Goal: Task Accomplishment & Management: Use online tool/utility

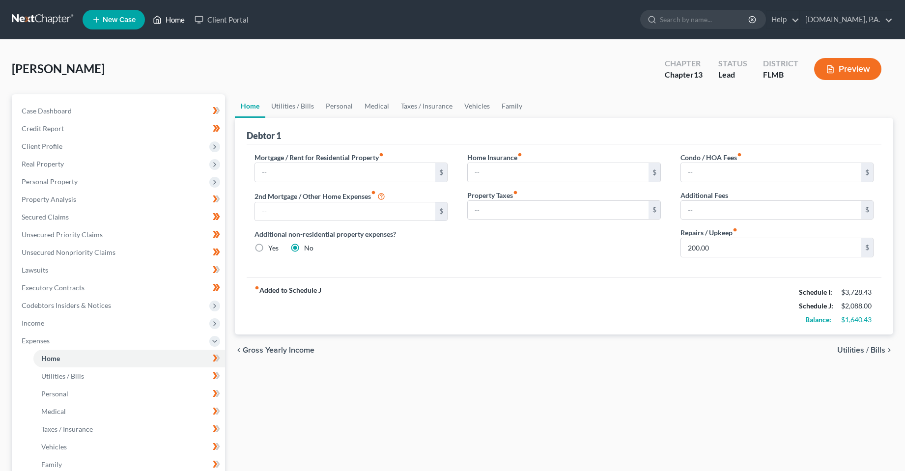
click at [173, 17] on link "Home" at bounding box center [169, 20] width 42 height 18
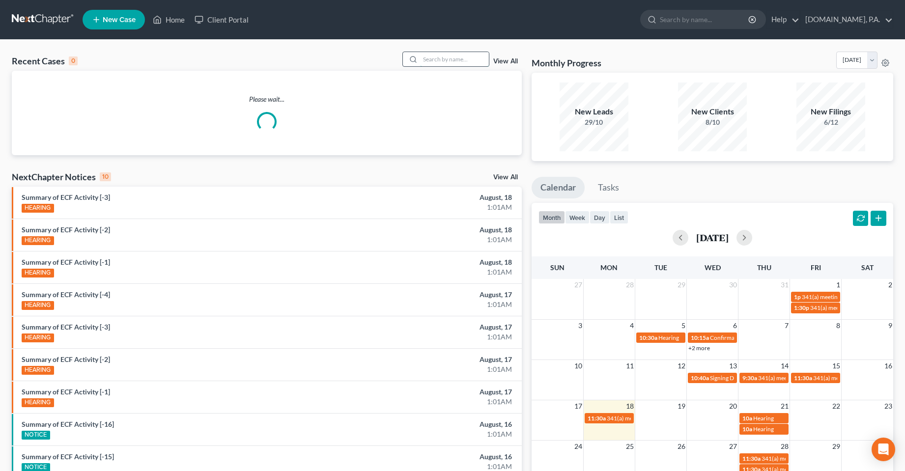
click at [428, 63] on input "search" at bounding box center [454, 59] width 69 height 14
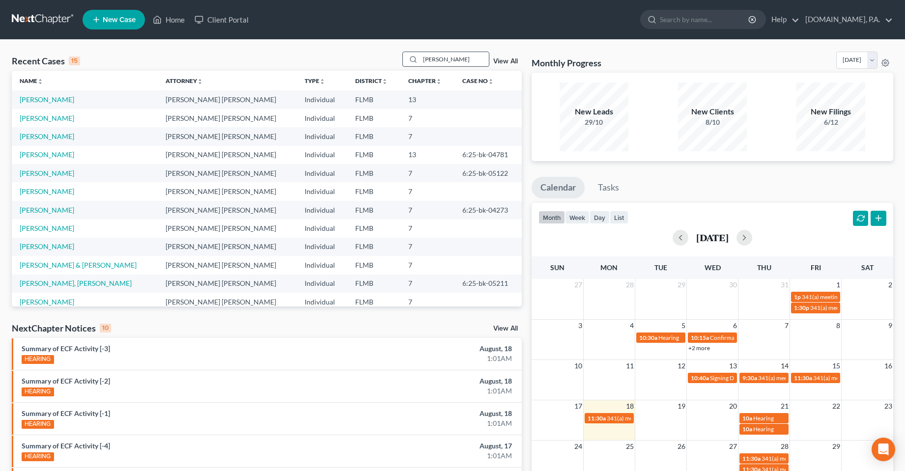
type input "[PERSON_NAME]"
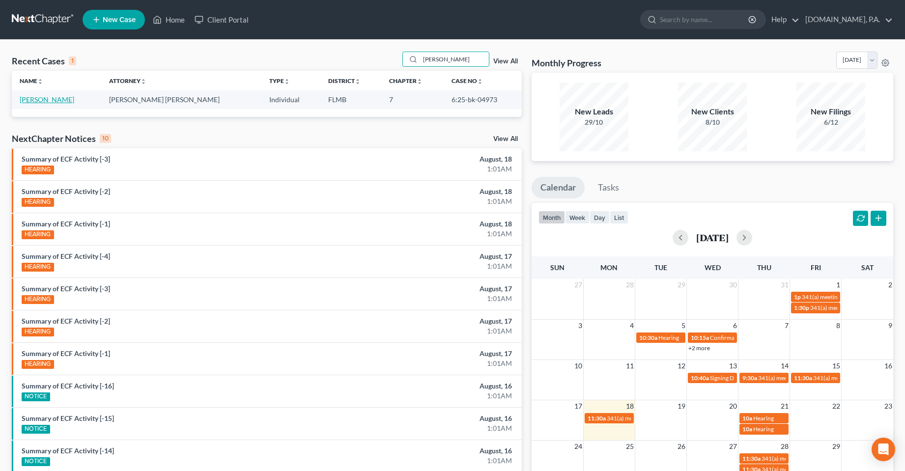
click at [55, 98] on link "[PERSON_NAME]" at bounding box center [47, 99] width 55 height 8
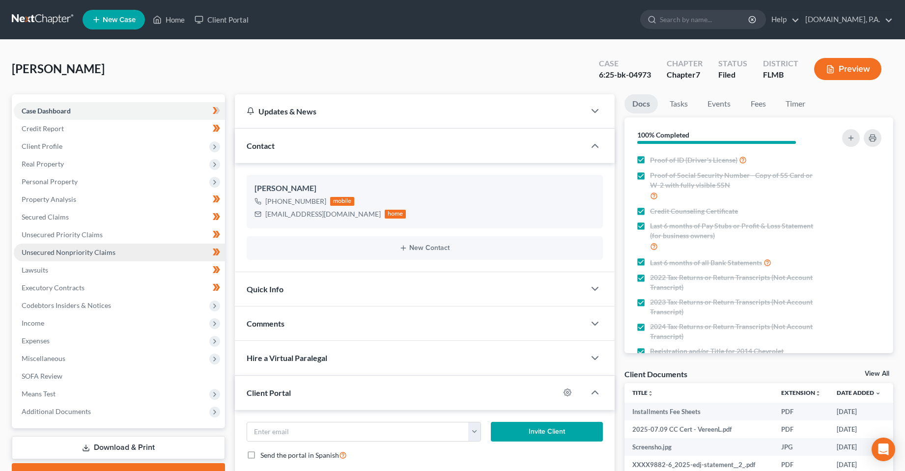
click at [87, 252] on span "Unsecured Nonpriority Claims" at bounding box center [69, 252] width 94 height 8
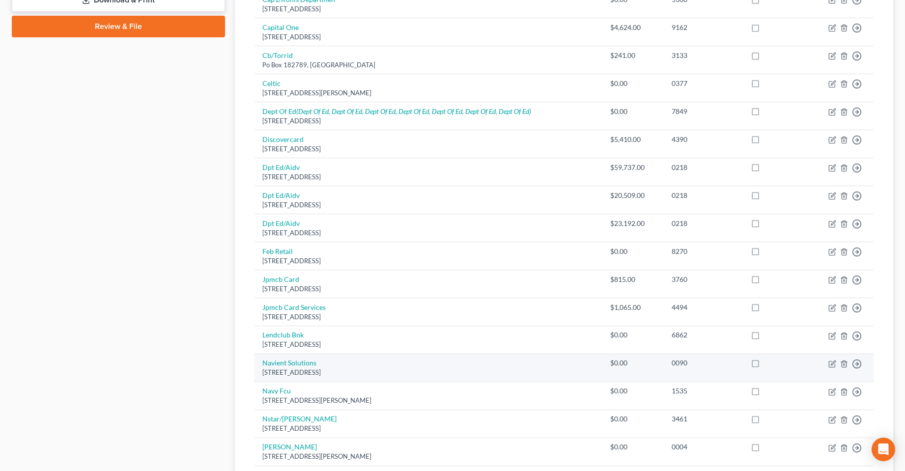
scroll to position [491, 0]
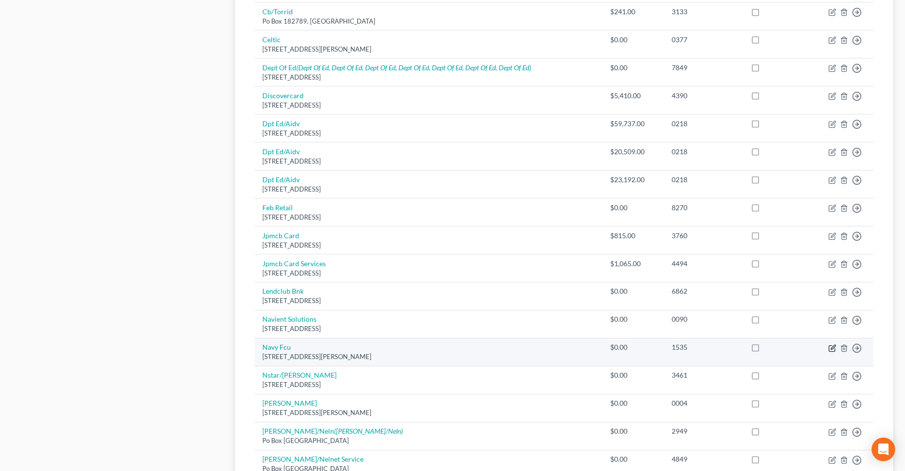
click at [834, 348] on icon "button" at bounding box center [832, 348] width 8 height 8
select select "48"
select select "2"
select select "0"
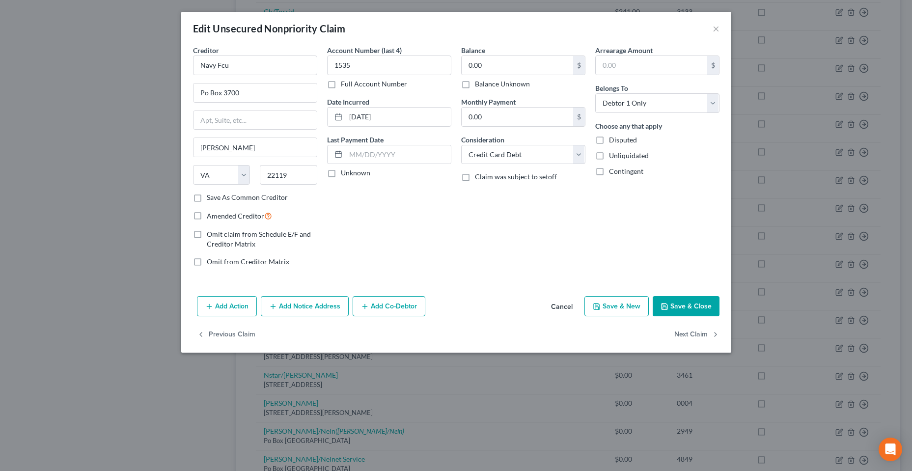
click at [435, 272] on div "Account Number (last 4) 1535 Full Account Number Date Incurred [DATE] Last Paym…" at bounding box center [389, 159] width 134 height 229
click at [491, 225] on div "Balance 0.00 $ Balance Unknown Balance Undetermined 0.00 $ Balance Unknown Mont…" at bounding box center [523, 159] width 134 height 229
click at [467, 239] on div "Balance 0.00 $ Balance Unknown Balance Undetermined 0.00 $ Balance Unknown Mont…" at bounding box center [523, 159] width 134 height 229
click at [714, 28] on button "×" at bounding box center [716, 29] width 7 height 12
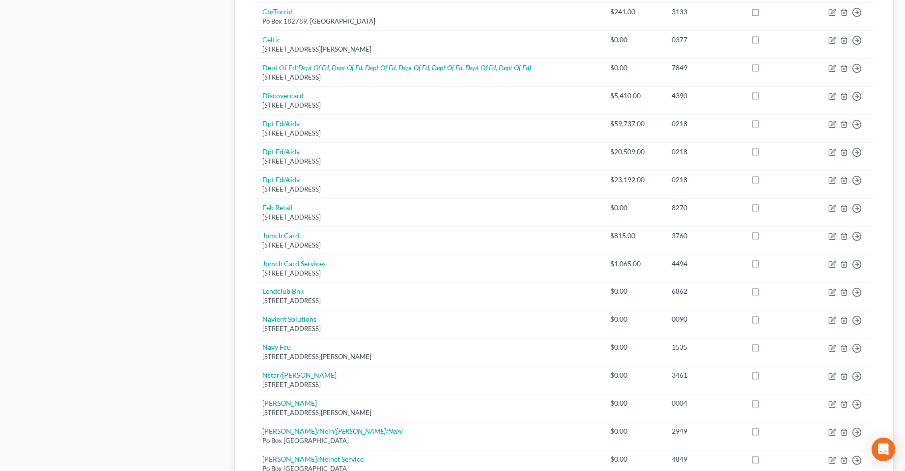
click at [160, 302] on div "Case Dashboard Payments Invoices Payments Payments Credit Report Client Profile" at bounding box center [118, 105] width 223 height 1005
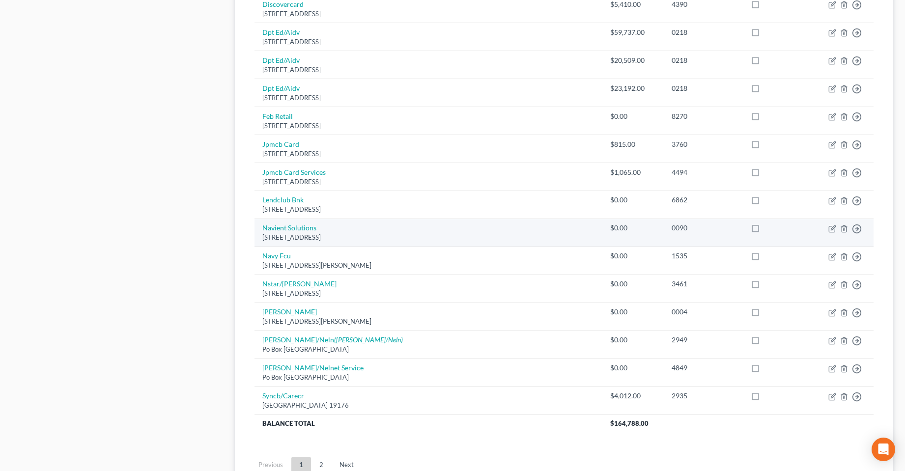
scroll to position [589, 0]
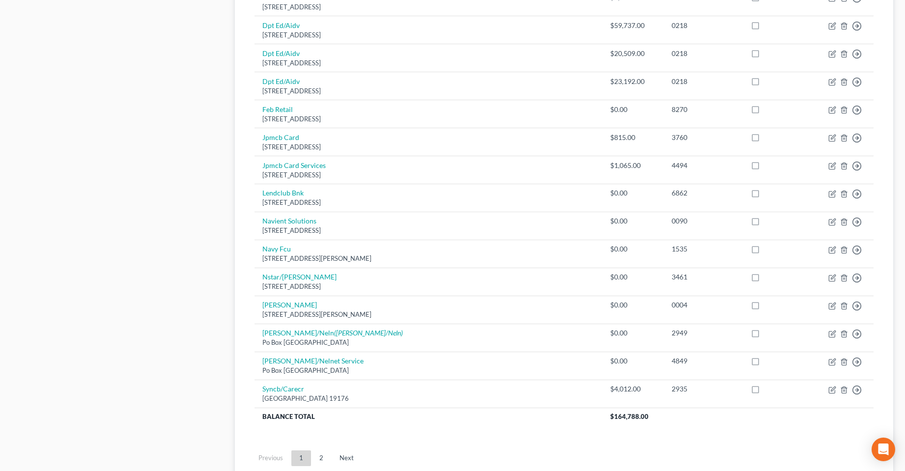
click at [94, 271] on div "Case Dashboard Payments Invoices Payments Payments Credit Report Client Profile" at bounding box center [118, 7] width 223 height 1005
